Goal: Task Accomplishment & Management: Use online tool/utility

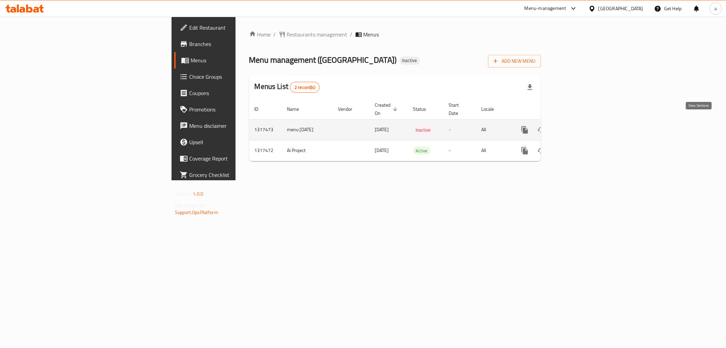
click at [578, 126] on icon "enhanced table" at bounding box center [574, 130] width 8 height 8
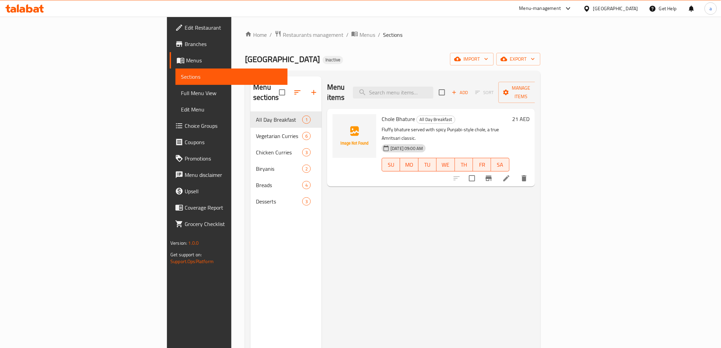
click at [181, 94] on span "Full Menu View" at bounding box center [231, 93] width 101 height 8
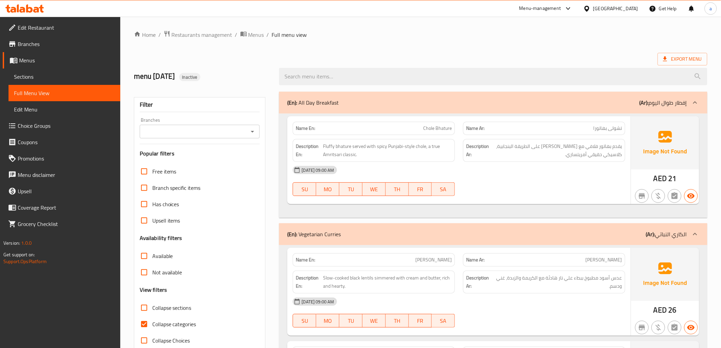
click at [142, 321] on input "Collapse categories" at bounding box center [144, 324] width 16 height 16
checkbox input "false"
drag, startPoint x: 575, startPoint y: 33, endPoint x: 431, endPoint y: 35, distance: 143.7
click at [431, 35] on ol "Home / Restaurants management / Menus / Full menu view" at bounding box center [420, 34] width 573 height 9
click at [687, 54] on span "Export Menu" at bounding box center [682, 59] width 50 height 13
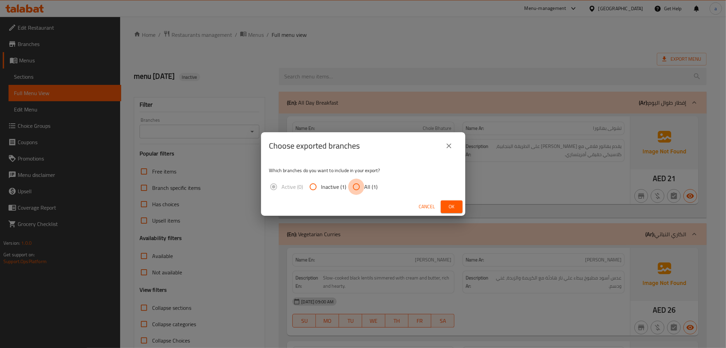
click at [352, 184] on input "All (1)" at bounding box center [356, 186] width 16 height 16
radio input "true"
click at [458, 207] on button "Ok" at bounding box center [452, 206] width 22 height 13
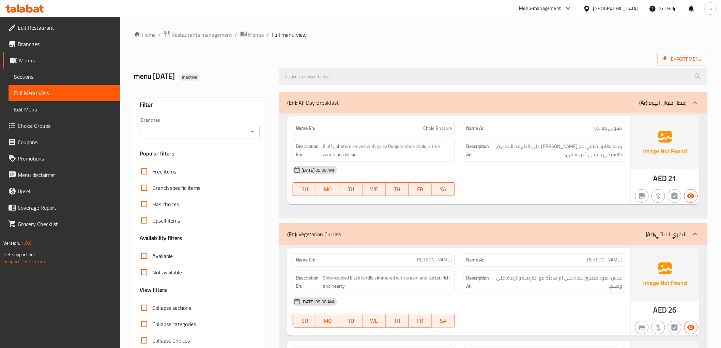
click at [514, 34] on ol "Home / Restaurants management / Menus / Full menu view" at bounding box center [420, 34] width 573 height 9
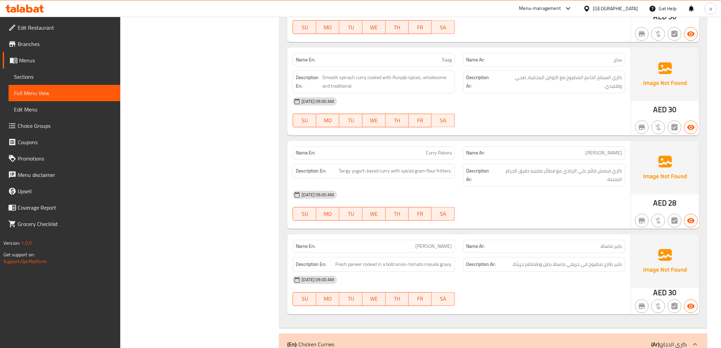
scroll to position [583, 0]
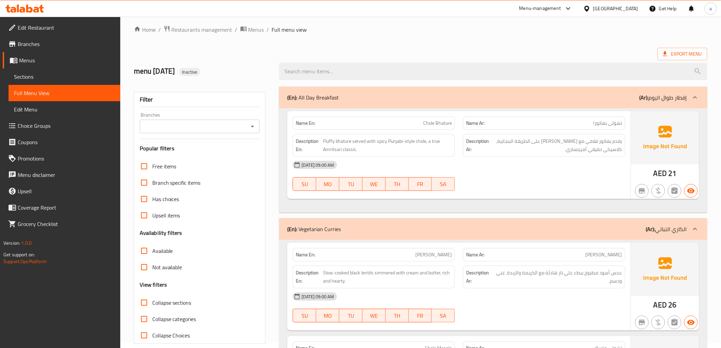
scroll to position [0, 0]
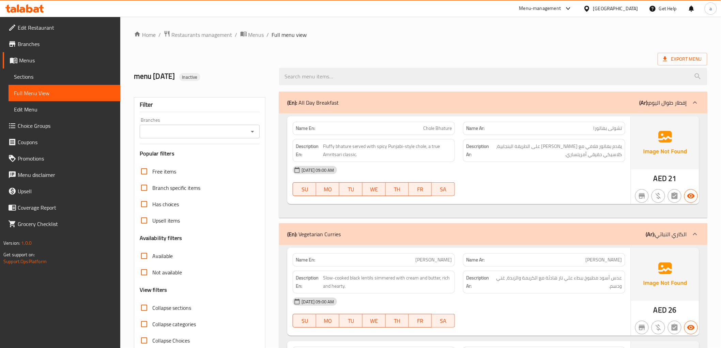
click at [501, 31] on ol "Home / Restaurants management / Menus / Full menu view" at bounding box center [420, 34] width 573 height 9
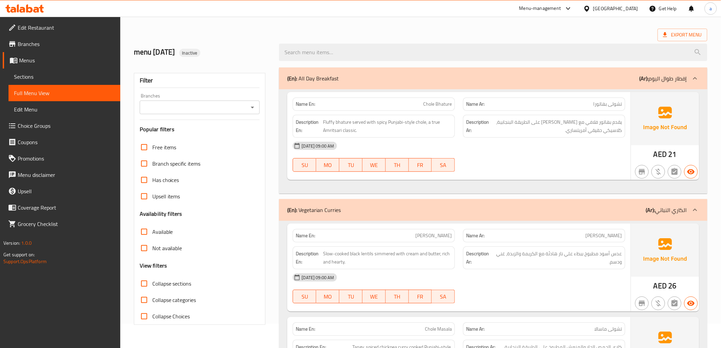
scroll to position [38, 0]
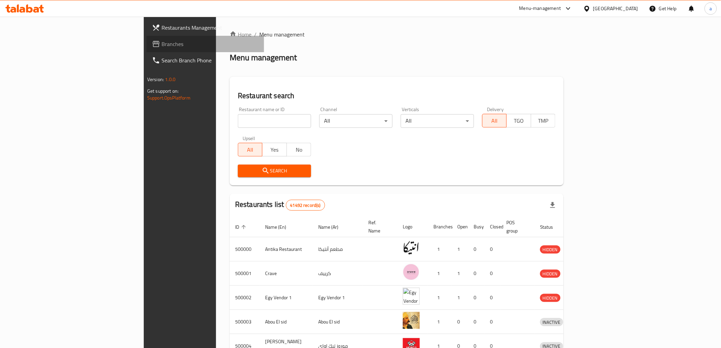
click at [161, 45] on span "Branches" at bounding box center [209, 44] width 97 height 8
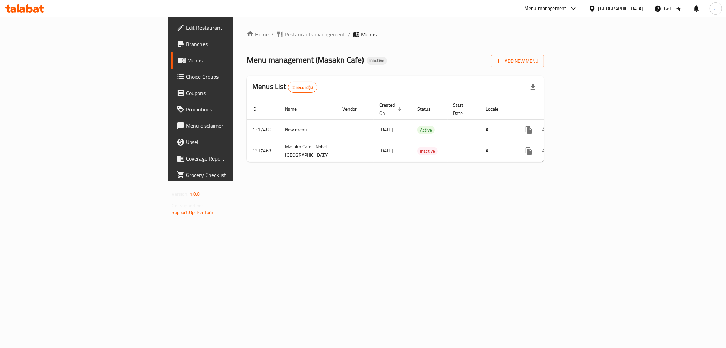
click at [186, 45] on span "Branches" at bounding box center [235, 44] width 98 height 8
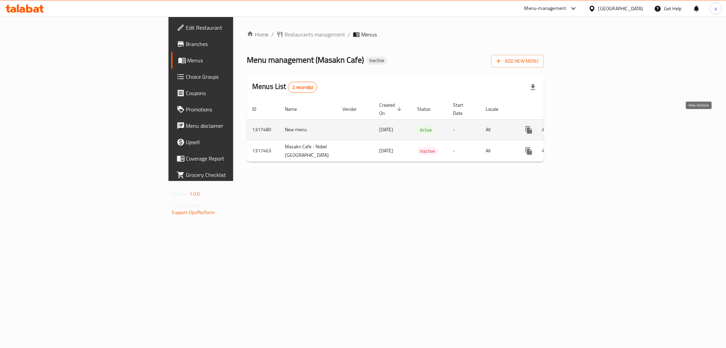
click at [582, 126] on icon "enhanced table" at bounding box center [578, 130] width 8 height 8
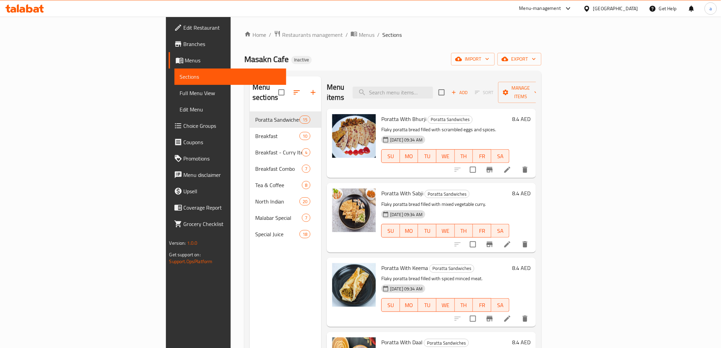
click at [169, 36] on link "Branches" at bounding box center [227, 44] width 117 height 16
